Goal: Go to known website: Access a specific website the user already knows

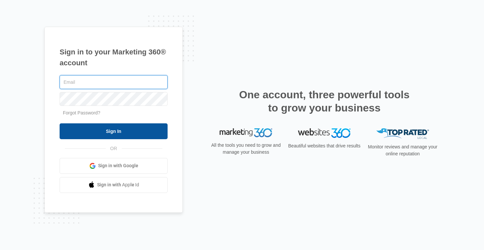
type input "[PERSON_NAME][EMAIL_ADDRESS][DOMAIN_NAME]"
click at [132, 129] on input "Sign In" at bounding box center [114, 131] width 108 height 16
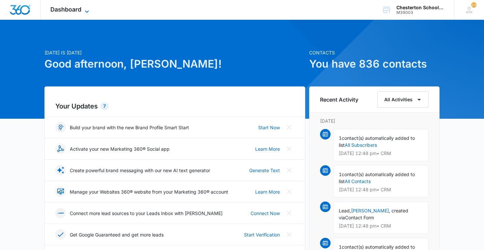
click at [67, 9] on span "Dashboard" at bounding box center [65, 9] width 31 height 7
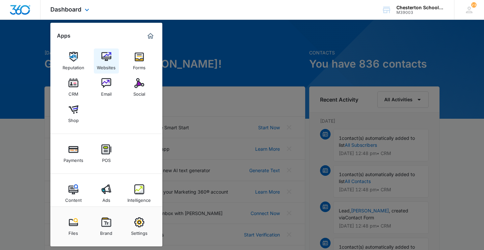
click at [99, 59] on link "Websites" at bounding box center [106, 60] width 25 height 25
